Goal: Information Seeking & Learning: Learn about a topic

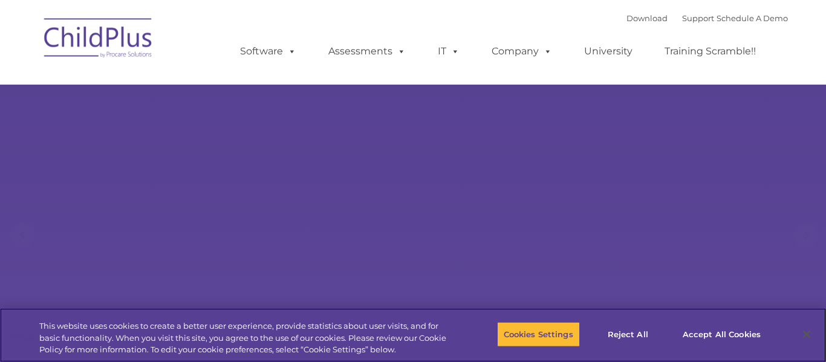
select select "MEDIUM"
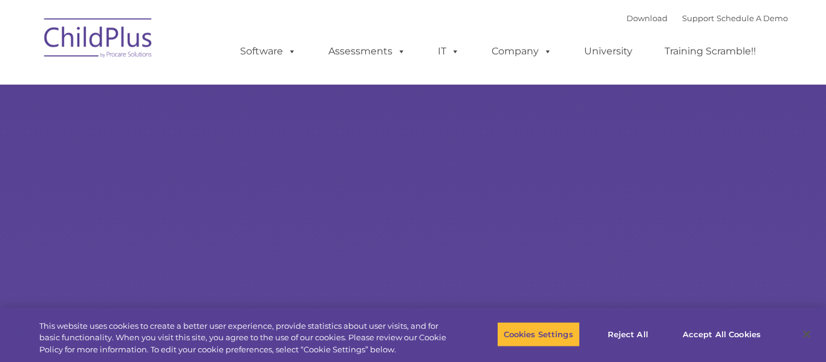
type input ""
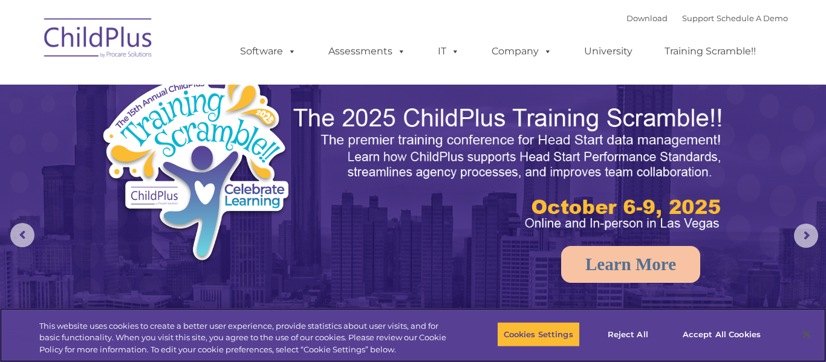
select select "MEDIUM"
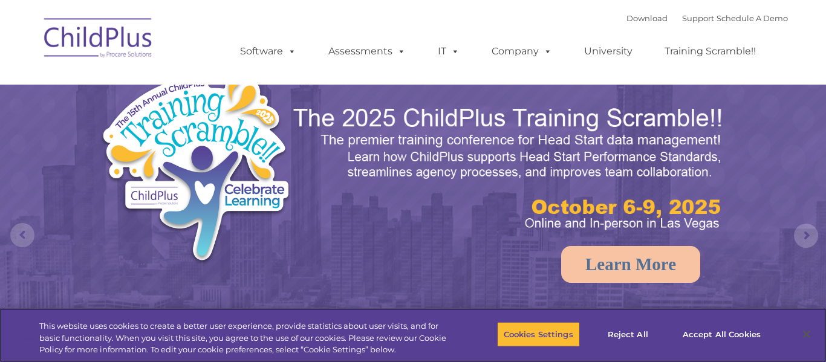
select select "MEDIUM"
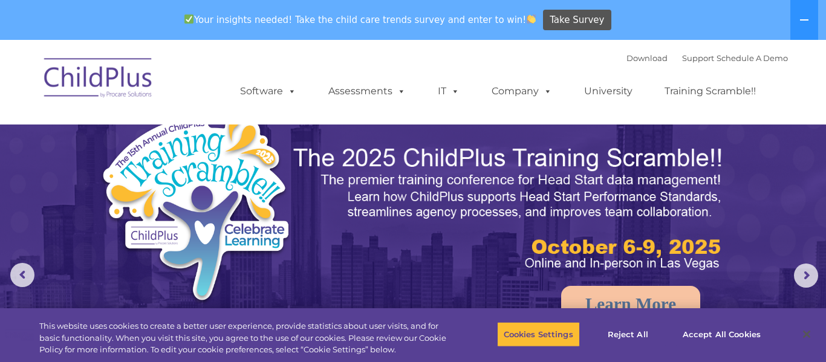
click at [91, 85] on img at bounding box center [98, 80] width 121 height 60
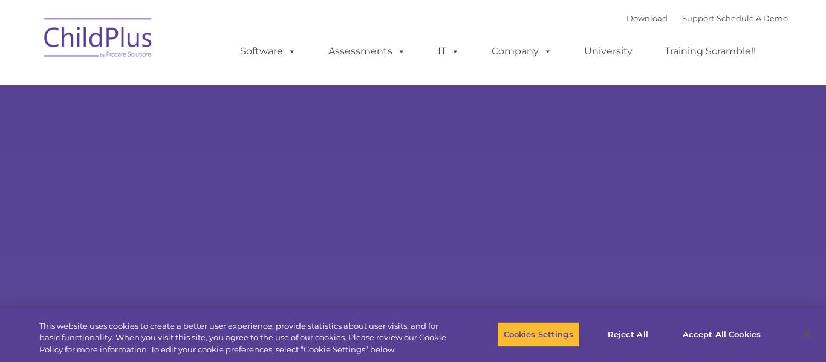
type input ""
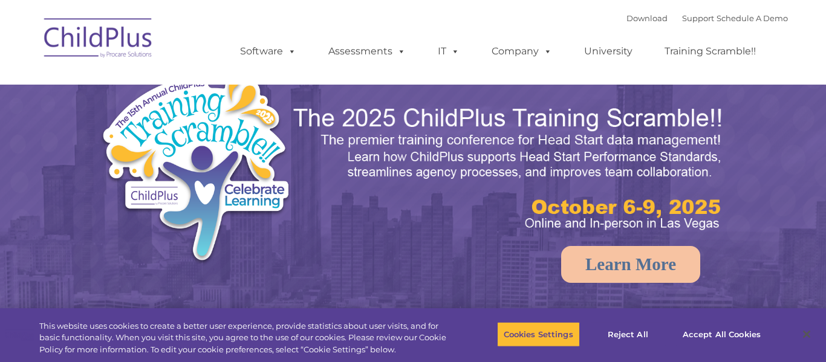
select select "MEDIUM"
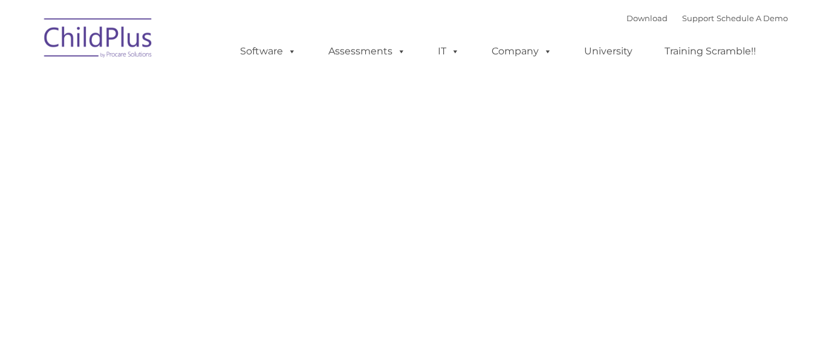
type input ""
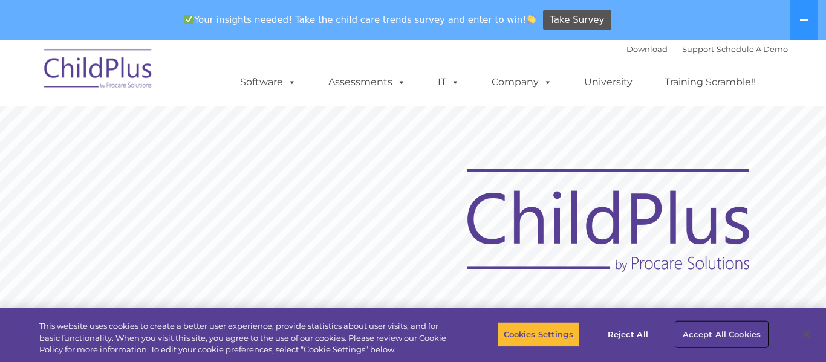
click at [696, 336] on button "Accept All Cookies" at bounding box center [721, 334] width 91 height 25
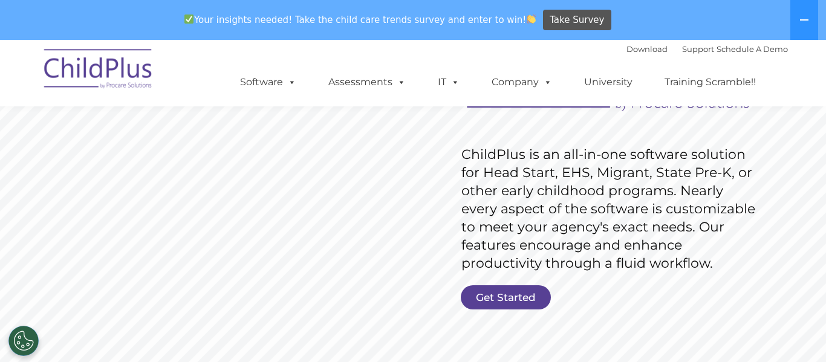
scroll to position [179, 0]
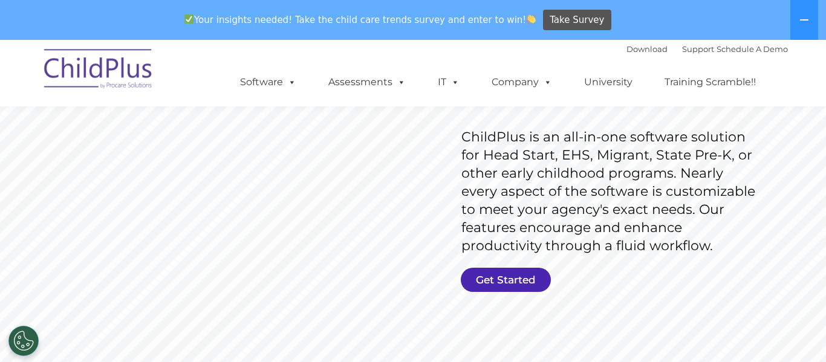
click at [507, 276] on link "Get Started" at bounding box center [506, 280] width 90 height 24
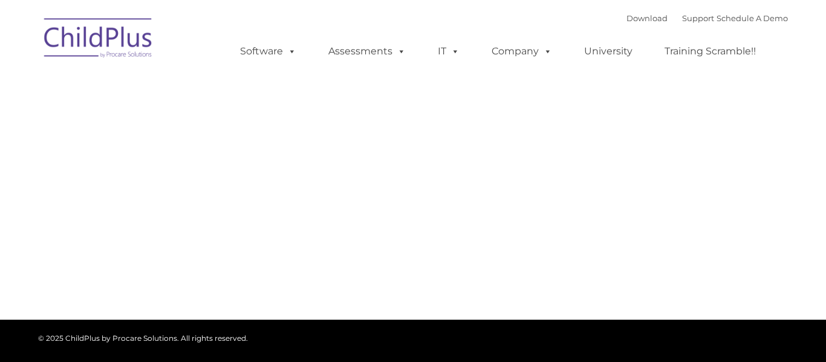
type input ""
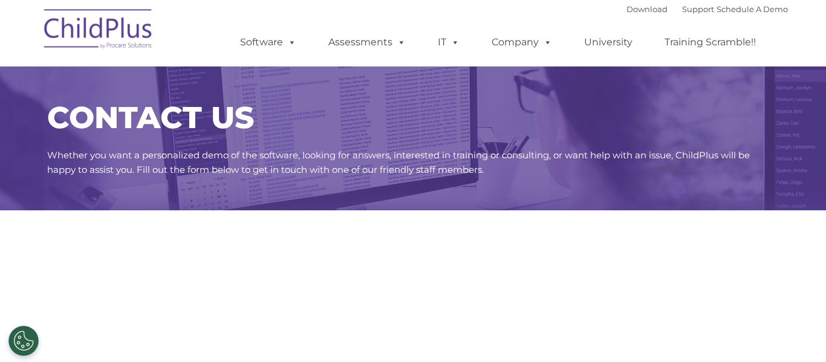
select select "MEDIUM"
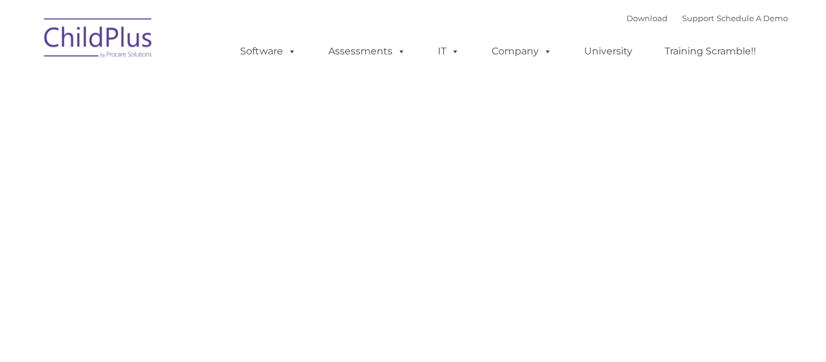
type input ""
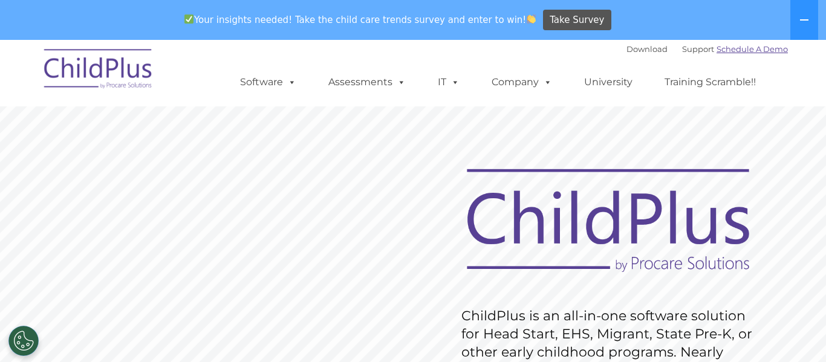
click at [761, 50] on link "Schedule A Demo" at bounding box center [752, 49] width 71 height 10
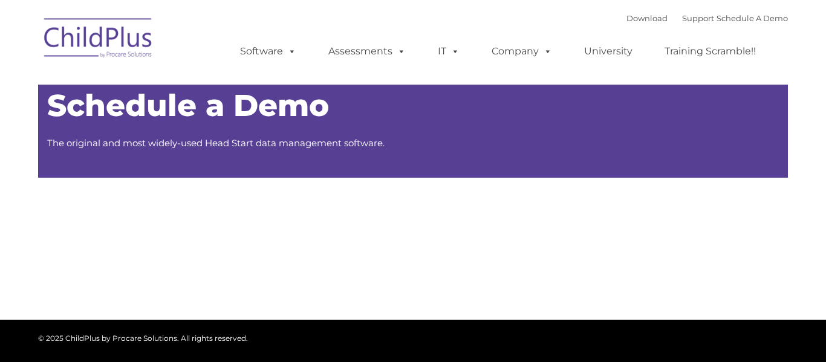
type input ""
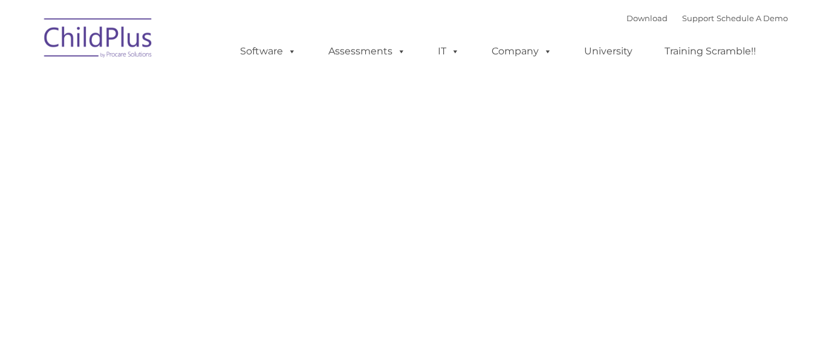
type input ""
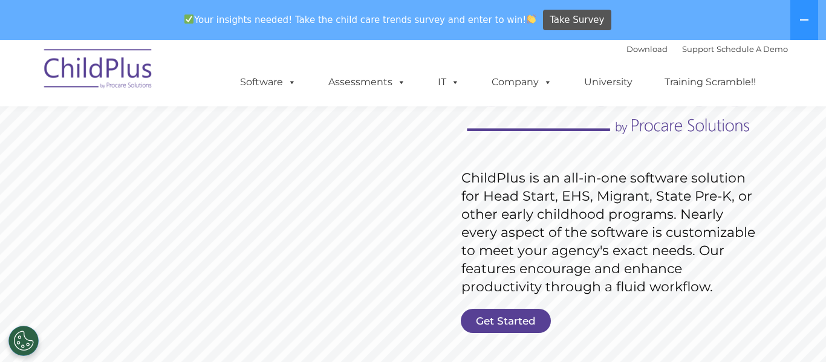
scroll to position [137, 0]
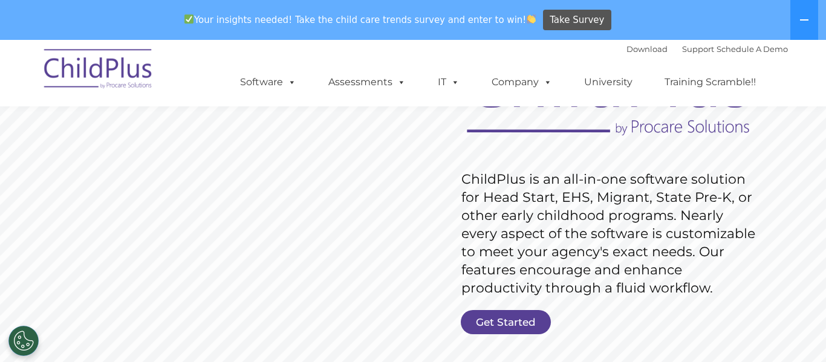
click at [506, 326] on link "Get Started" at bounding box center [506, 322] width 90 height 24
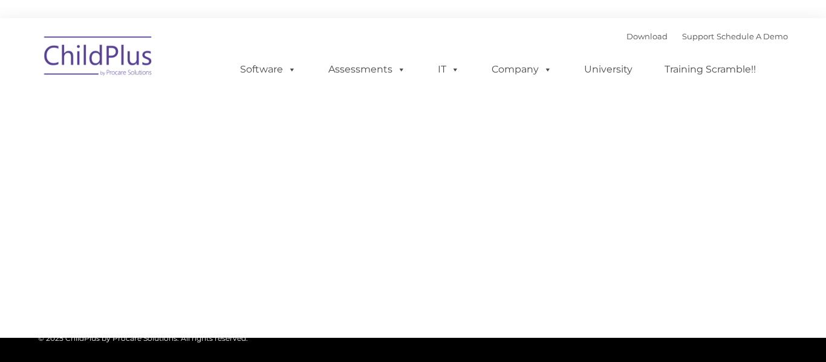
type input ""
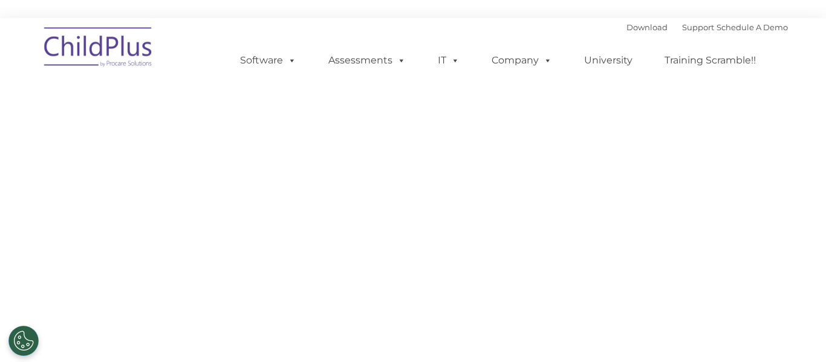
select select "MEDIUM"
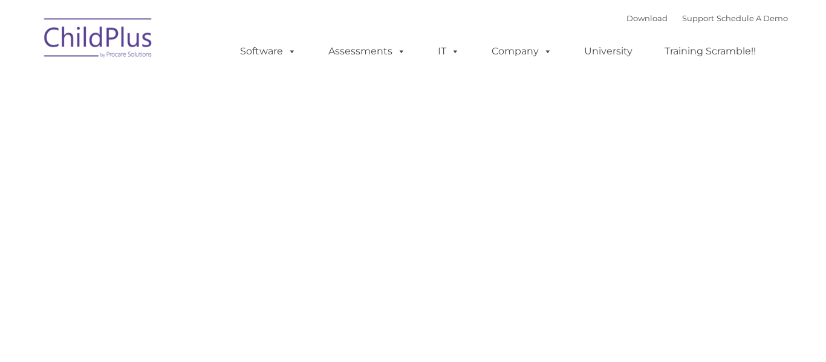
type input ""
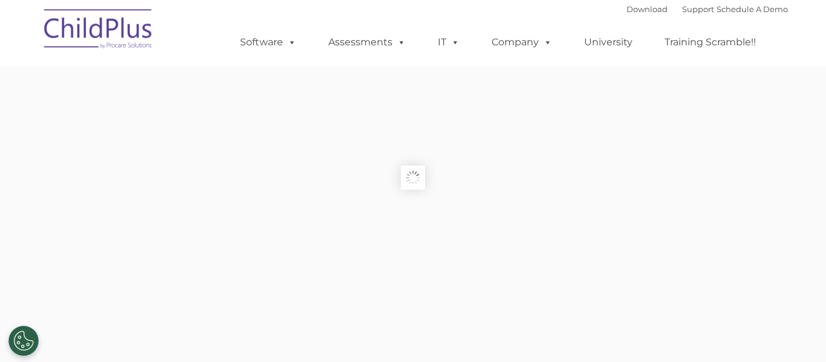
scroll to position [137, 0]
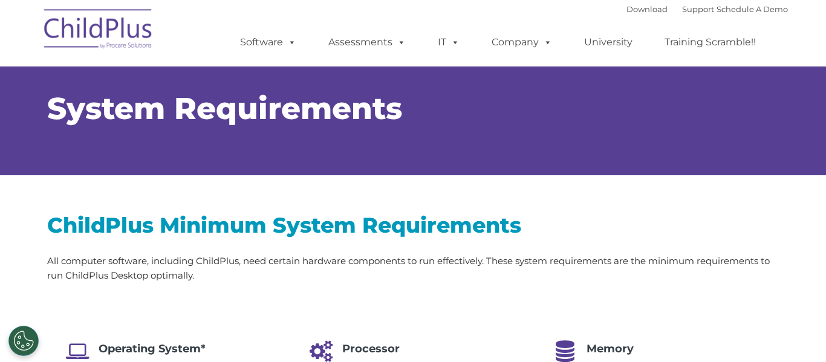
select select "MEDIUM"
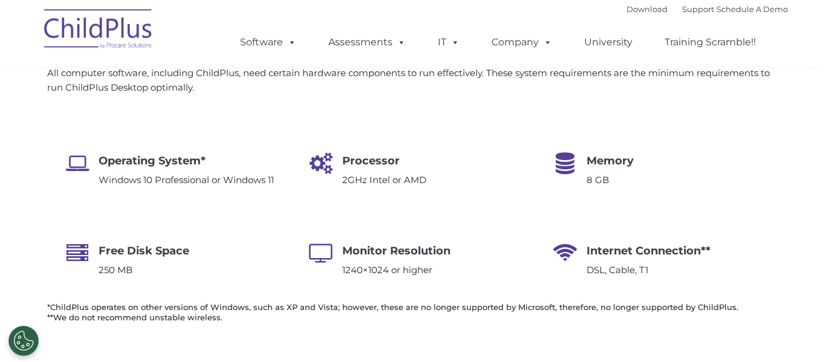
scroll to position [201, 0]
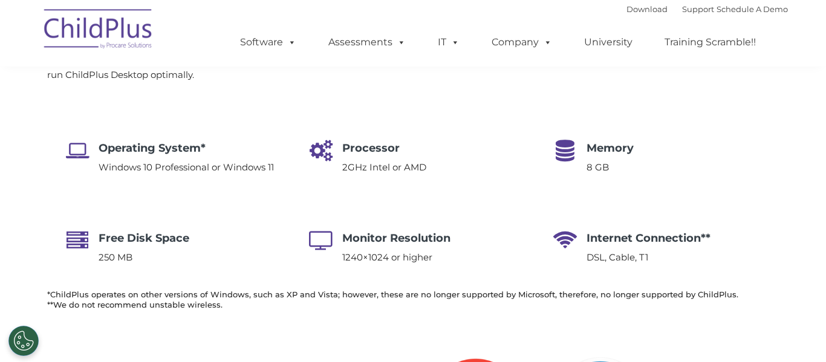
select select "MEDIUM"
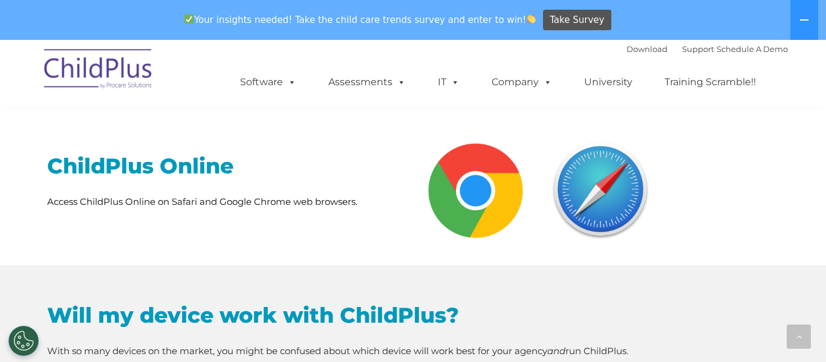
scroll to position [443, 0]
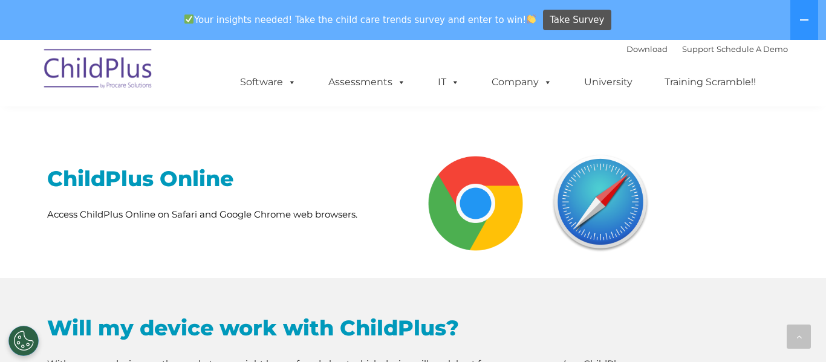
click at [153, 194] on div "ChildPlus Online Access ChildPlus Online on Safari and Google Chrome web browse…" at bounding box center [225, 193] width 357 height 57
click at [193, 182] on h2 "ChildPlus Online" at bounding box center [225, 178] width 357 height 27
click at [274, 85] on link "Software" at bounding box center [268, 82] width 80 height 24
click at [718, 191] on div "ChildPlus Online Access ChildPlus Online on Safari and Google Chrome web browse…" at bounding box center [413, 203] width 826 height 149
click at [637, 53] on link "Download" at bounding box center [647, 49] width 41 height 10
